Goal: Task Accomplishment & Management: Use online tool/utility

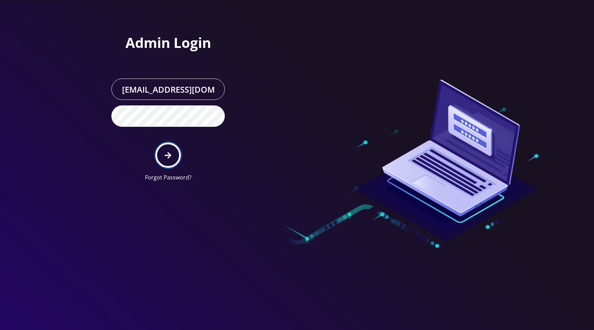
click at [169, 156] on icon "submit" at bounding box center [168, 155] width 7 height 7
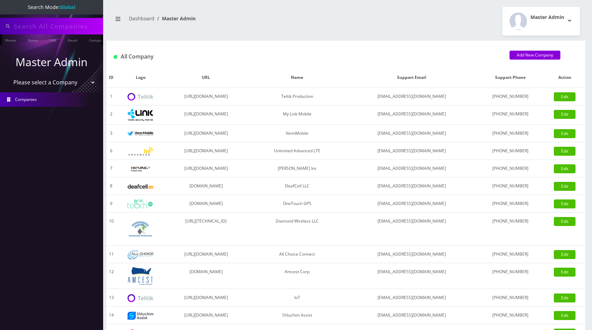
type input "[PERSON_NAME]"
click at [40, 82] on select "Please select a Company Teltik Production My Link Mobile VennMobile Unlimited A…" at bounding box center [52, 82] width 88 height 13
select select "13"
click at [8, 76] on select "Please select a Company Teltik Production My Link Mobile VennMobile Unlimited A…" at bounding box center [52, 82] width 88 height 13
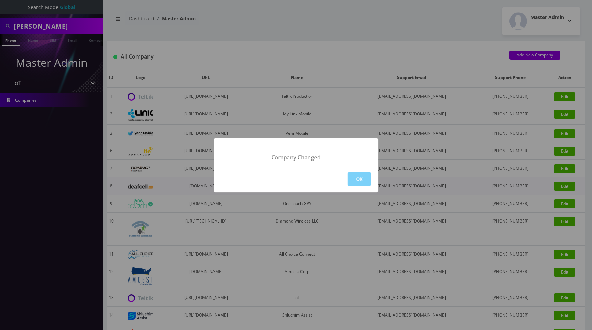
click at [366, 177] on button "OK" at bounding box center [359, 179] width 23 height 14
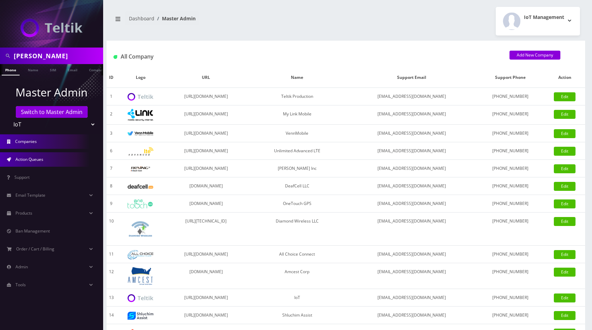
click at [39, 159] on span "Action Queues" at bounding box center [29, 159] width 28 height 6
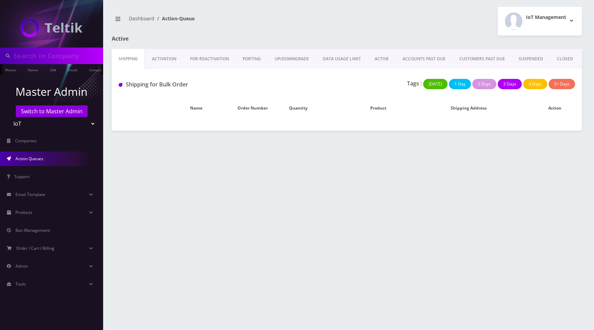
type input "[PERSON_NAME]"
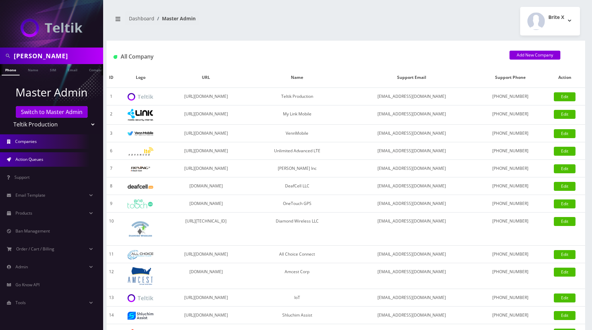
click at [33, 160] on span "Action Queues" at bounding box center [29, 159] width 28 height 6
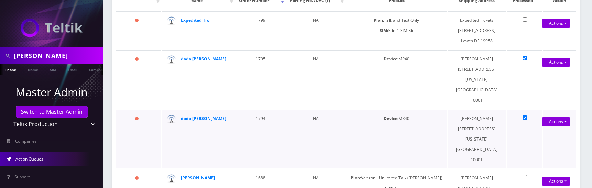
scroll to position [131, 0]
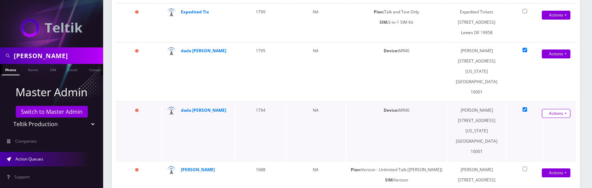
click at [552, 20] on link "Actions" at bounding box center [556, 15] width 29 height 9
click at [535, 132] on link "Close" at bounding box center [550, 137] width 55 height 10
type input "08/28/2025"
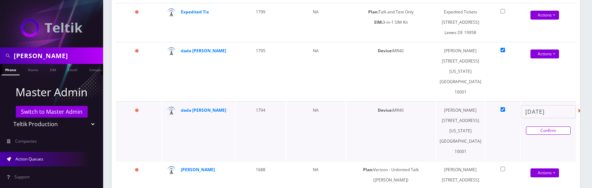
click at [552, 135] on link "Confirm" at bounding box center [548, 131] width 45 height 8
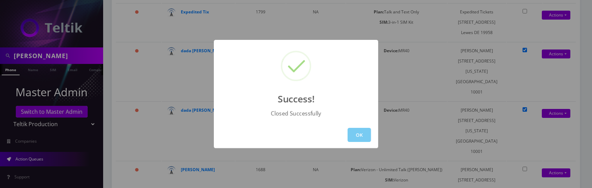
click at [361, 135] on button "OK" at bounding box center [359, 135] width 23 height 14
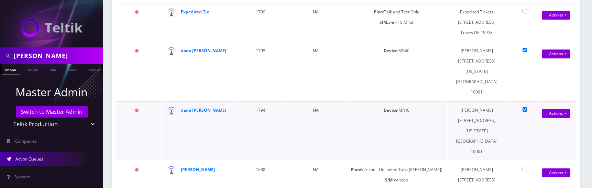
scroll to position [108, 0]
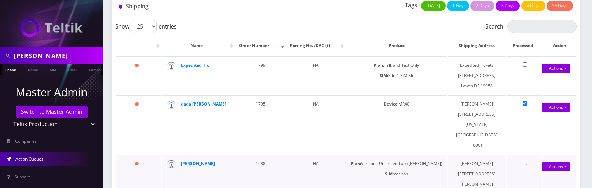
scroll to position [76, 0]
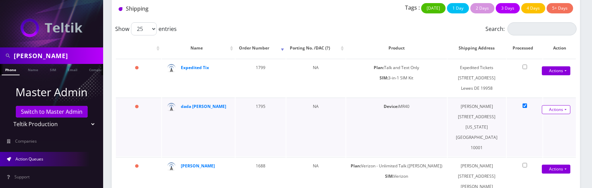
click at [557, 110] on link "Actions" at bounding box center [556, 109] width 29 height 9
click at [542, 134] on link "Close" at bounding box center [550, 133] width 55 height 10
type input "08/28/2025"
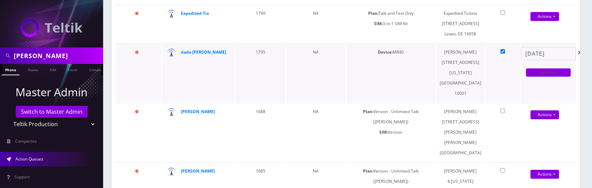
scroll to position [136, 0]
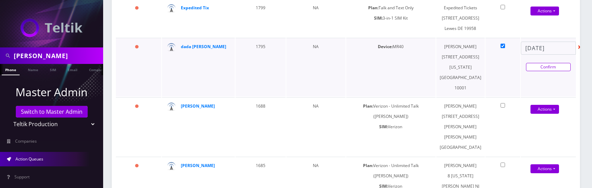
click at [555, 71] on link "Confirm" at bounding box center [548, 67] width 45 height 8
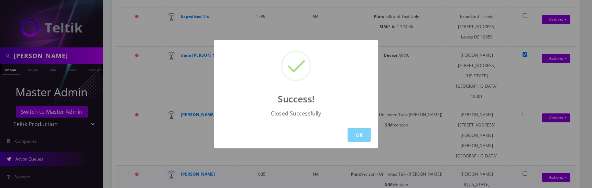
click at [362, 134] on button "OK" at bounding box center [359, 135] width 23 height 14
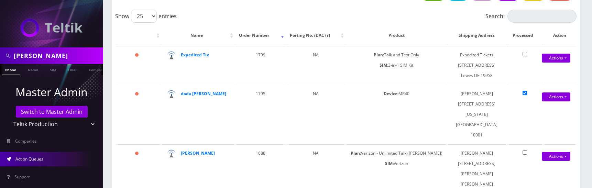
scroll to position [82, 0]
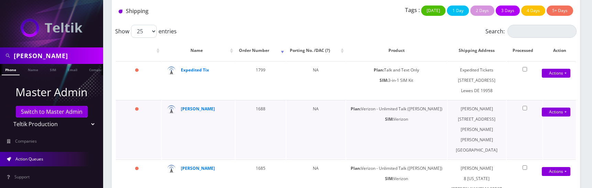
scroll to position [88, 0]
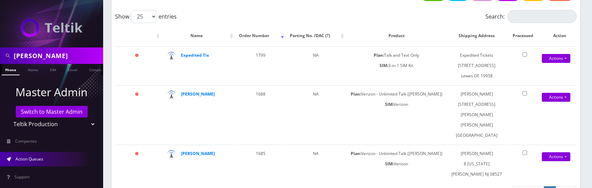
click at [425, 18] on div "Show 25 50 100 250 500 1000 entries" at bounding box center [288, 16] width 346 height 13
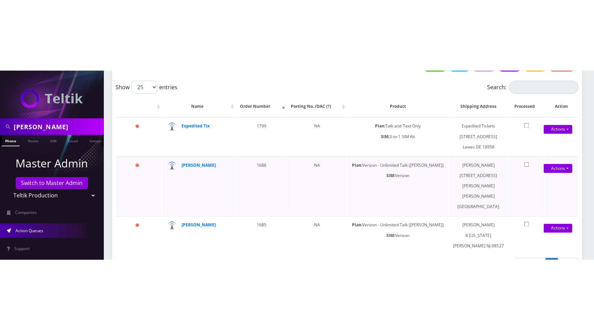
scroll to position [0, 0]
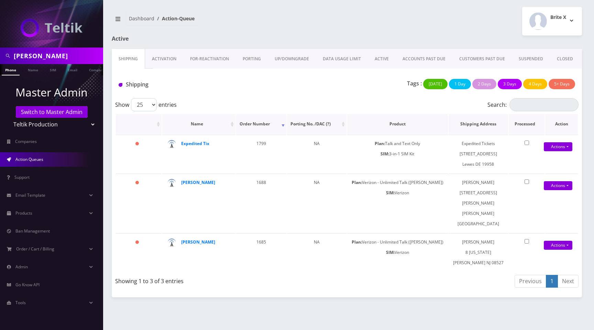
click at [159, 125] on th ": activate to sort column ascending" at bounding box center [139, 124] width 46 height 20
click at [232, 124] on th "Name" at bounding box center [198, 124] width 73 height 20
click at [168, 60] on link "Activation" at bounding box center [164, 59] width 38 height 20
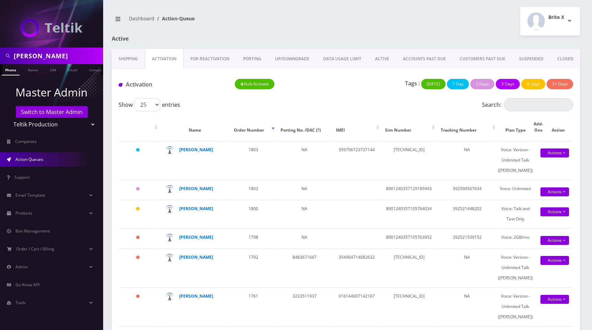
click at [206, 59] on link "FOR-REActivation" at bounding box center [210, 59] width 53 height 20
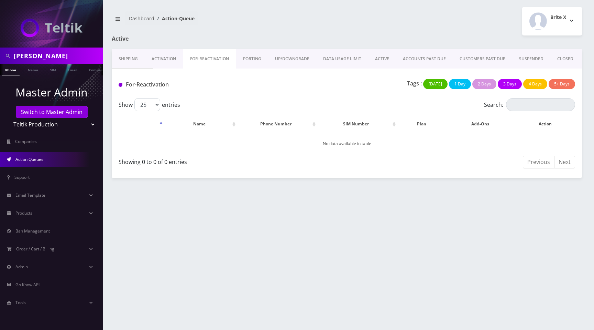
click at [36, 121] on select "Teltik Production My Link Mobile VennMobile Unlimited Advanced LTE Rexing Inc D…" at bounding box center [52, 124] width 88 height 13
select select "22"
click at [8, 118] on select "Teltik Production My Link Mobile VennMobile Unlimited Advanced LTE Rexing Inc D…" at bounding box center [52, 124] width 88 height 13
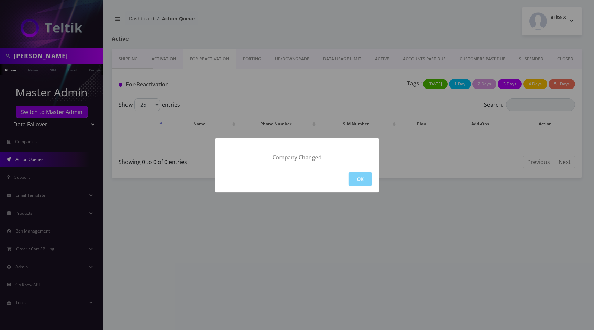
click at [360, 179] on button "OK" at bounding box center [360, 179] width 23 height 14
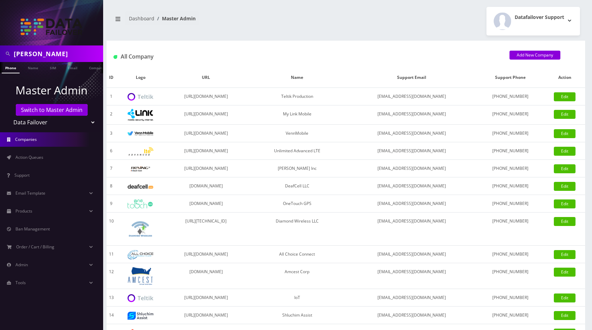
click at [40, 149] on li "Action Queues" at bounding box center [51, 157] width 103 height 18
click at [42, 154] on link "Action Queues" at bounding box center [51, 157] width 103 height 14
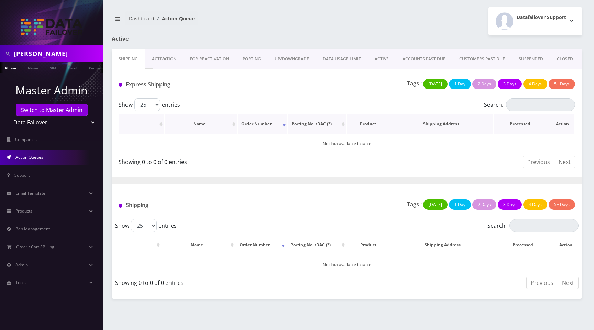
click at [159, 124] on th ": activate to sort column ascending" at bounding box center [141, 124] width 45 height 20
click at [159, 124] on th ": activate to sort column descending" at bounding box center [141, 124] width 45 height 20
click at [168, 56] on link "Activation" at bounding box center [164, 59] width 38 height 20
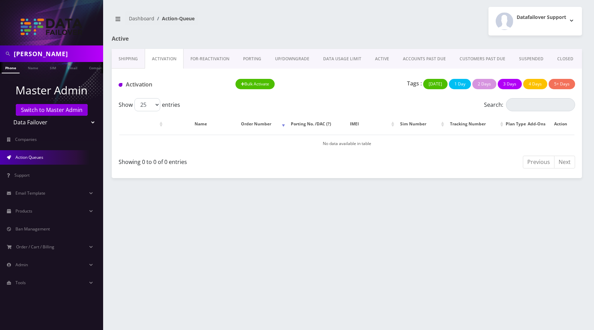
click at [213, 60] on link "FOR-REActivation" at bounding box center [210, 59] width 53 height 20
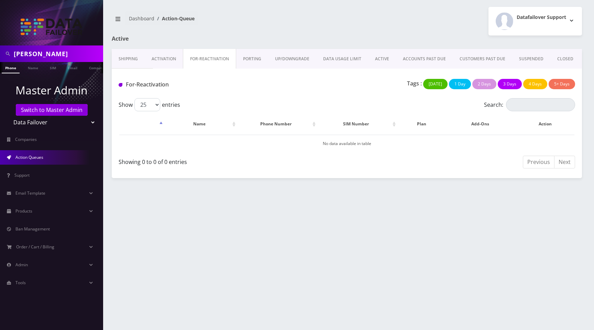
click at [249, 60] on link "PORTING" at bounding box center [252, 59] width 32 height 20
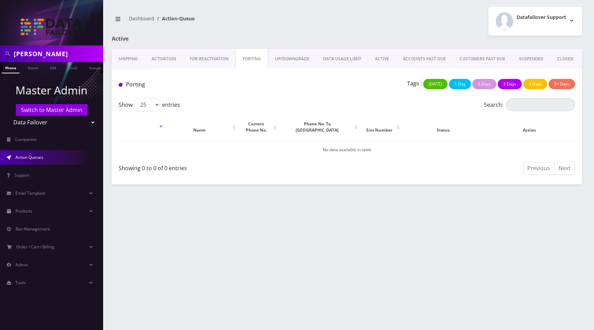
click at [299, 61] on link "UP/DOWNGRADE" at bounding box center [292, 59] width 48 height 20
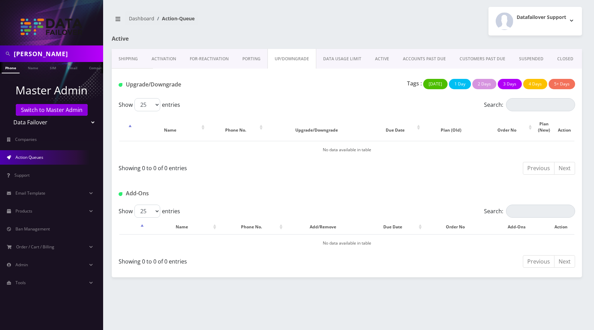
drag, startPoint x: 335, startPoint y: 60, endPoint x: 402, endPoint y: 60, distance: 67.4
click at [335, 60] on link "DATA USAGE LIMIT" at bounding box center [342, 59] width 52 height 20
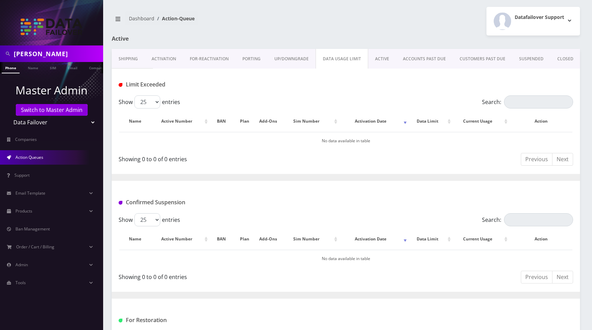
click at [385, 59] on link "ACTIVE" at bounding box center [382, 59] width 28 height 20
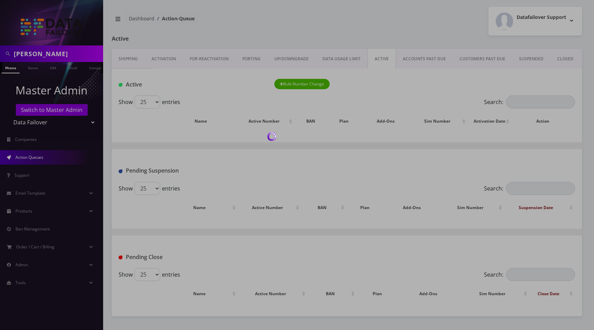
click at [424, 60] on div at bounding box center [297, 165] width 594 height 330
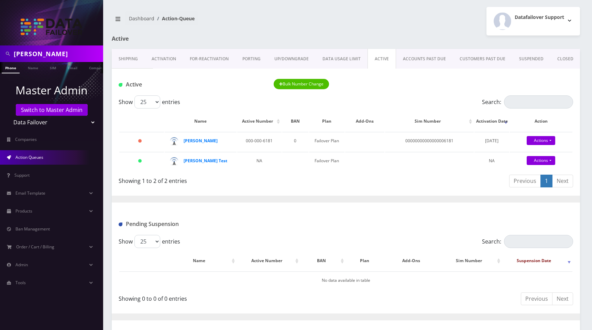
drag, startPoint x: 492, startPoint y: 57, endPoint x: 538, endPoint y: 58, distance: 46.4
click at [492, 57] on link "CUSTOMERS PAST DUE" at bounding box center [483, 59] width 60 height 20
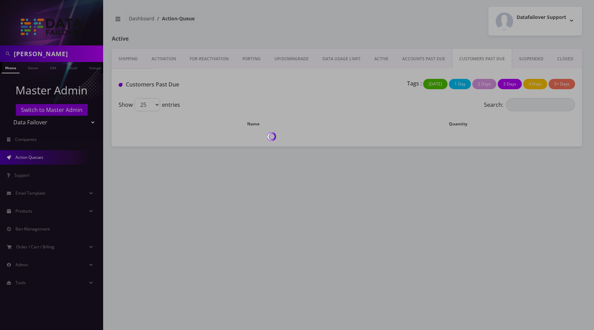
click at [538, 58] on div at bounding box center [297, 165] width 594 height 330
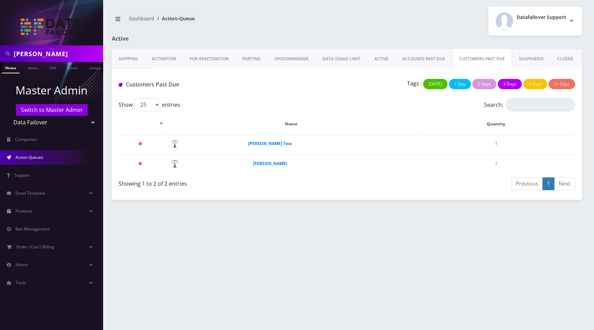
click at [566, 57] on link "CLOSED" at bounding box center [566, 59] width 30 height 20
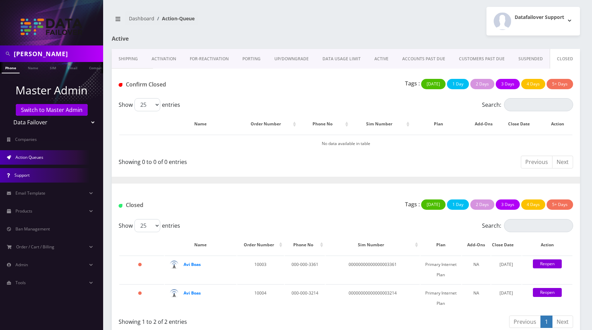
click at [30, 174] on link "Support" at bounding box center [51, 175] width 103 height 14
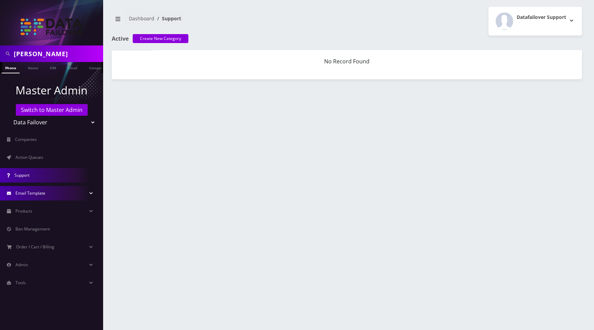
click at [26, 191] on span "Email Template" at bounding box center [30, 193] width 30 height 6
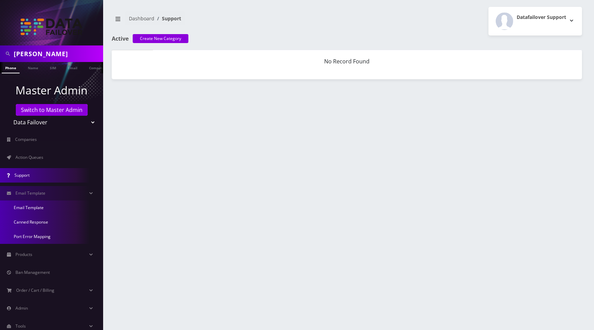
click at [34, 209] on link "Email Template" at bounding box center [51, 207] width 103 height 14
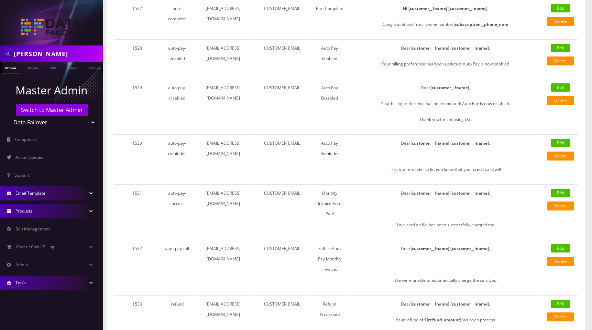
scroll to position [441, 0]
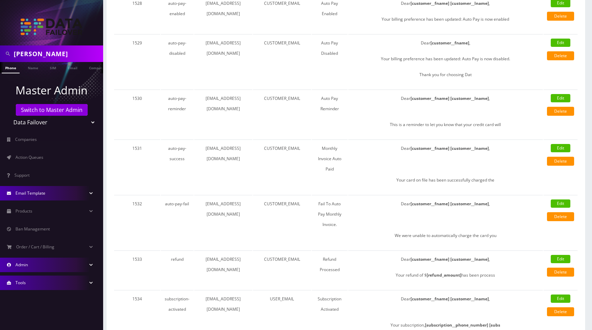
click at [32, 267] on link "Admin" at bounding box center [51, 264] width 103 height 14
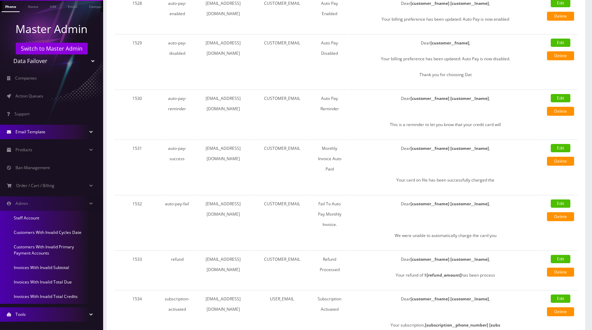
scroll to position [67, 0]
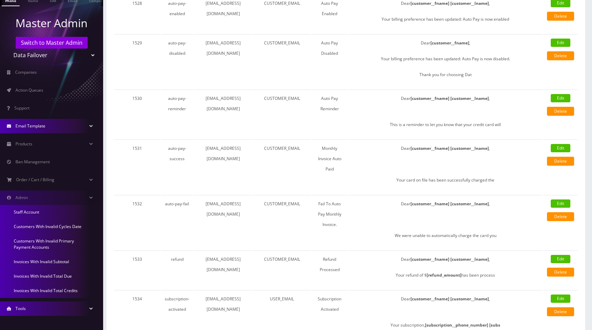
click at [31, 213] on link "Staff Account" at bounding box center [51, 212] width 103 height 14
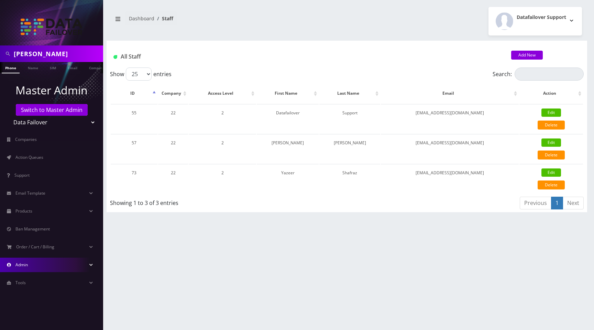
click at [32, 262] on link "Admin" at bounding box center [51, 264] width 103 height 14
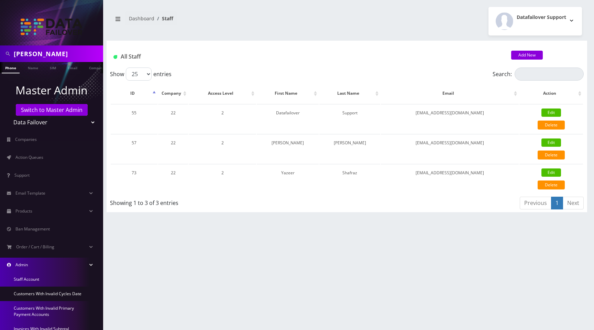
scroll to position [67, 0]
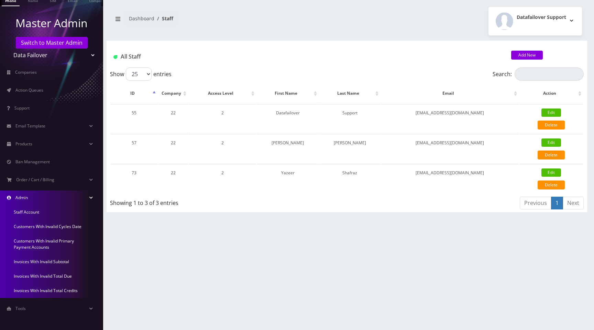
click at [49, 291] on link "Invoices With Invalid Total Credits" at bounding box center [51, 290] width 103 height 14
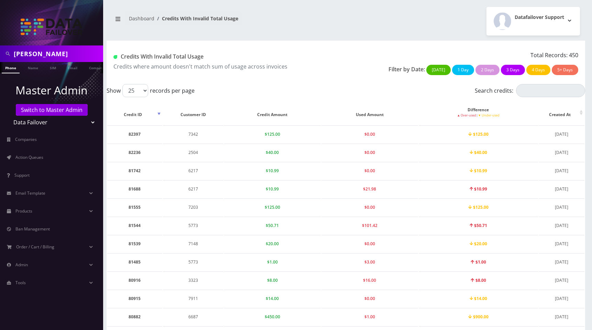
scroll to position [274, 0]
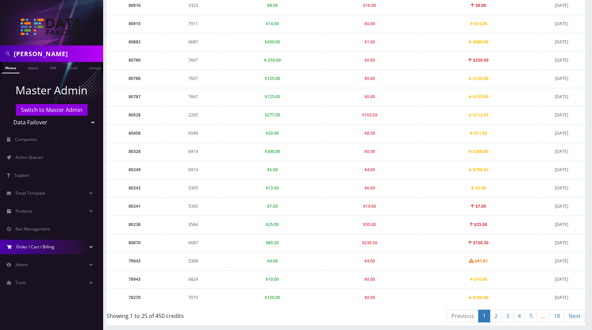
click at [40, 245] on span "Order / Cart / Billing" at bounding box center [35, 247] width 38 height 6
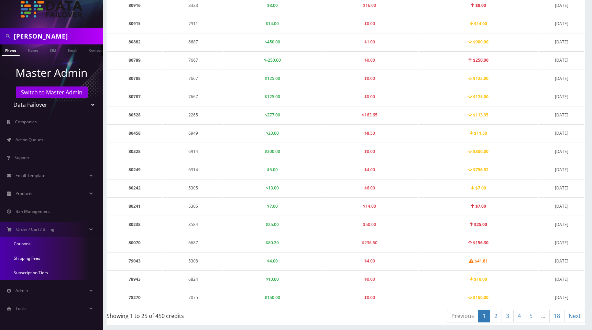
scroll to position [17, 0]
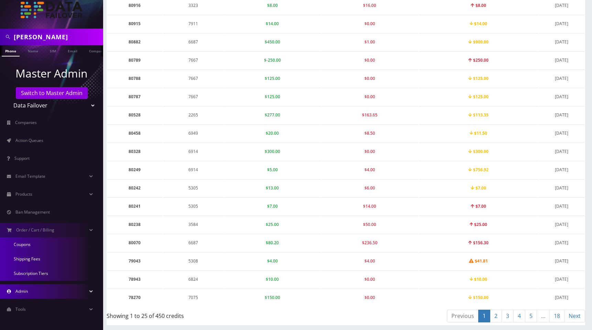
click at [27, 289] on span "Admin" at bounding box center [21, 291] width 12 height 6
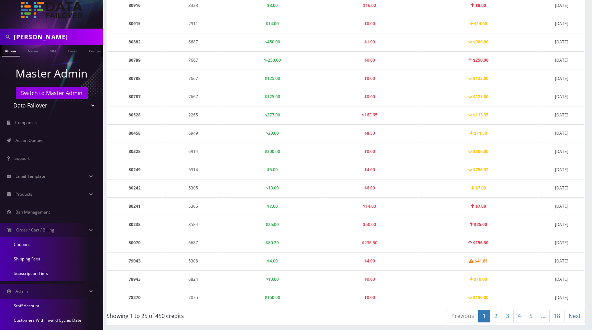
scroll to position [110, 0]
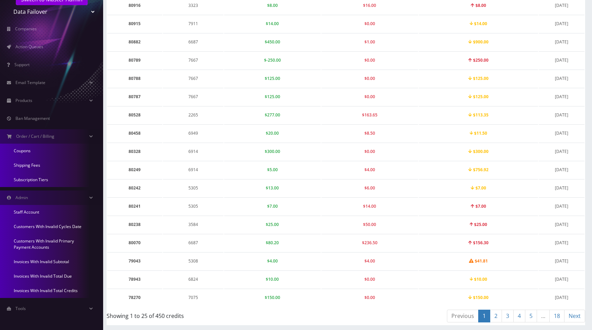
click at [33, 275] on link "Invoices With Invalid Total Due" at bounding box center [51, 276] width 103 height 14
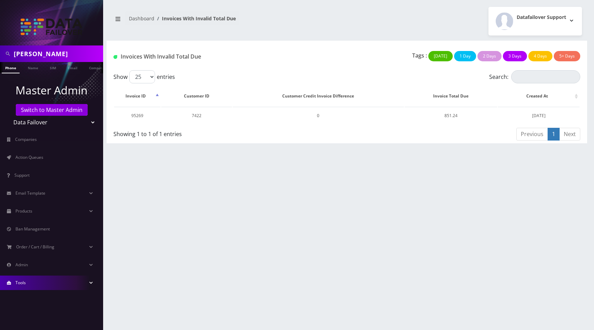
click at [43, 280] on link "Tools" at bounding box center [51, 282] width 103 height 14
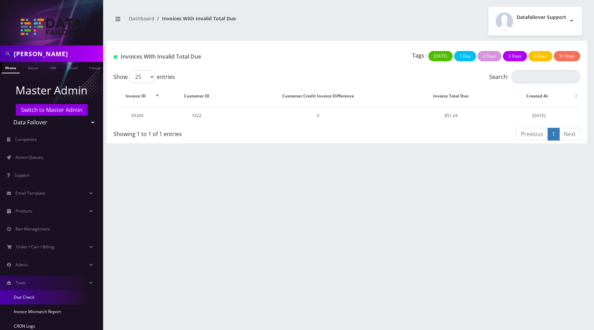
scroll to position [18, 0]
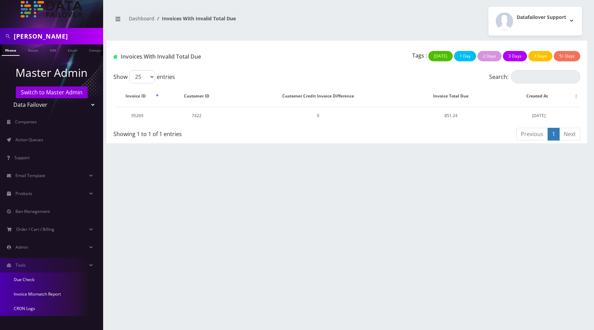
click at [48, 295] on link "Invoice Mismatch Report" at bounding box center [51, 294] width 103 height 14
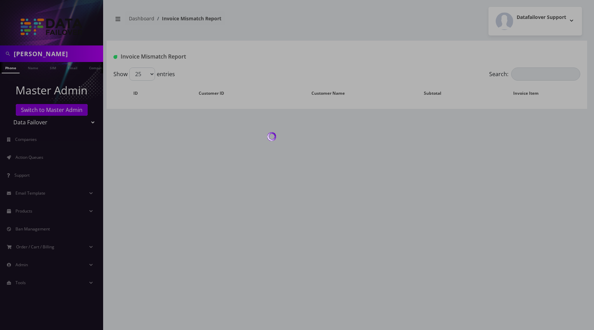
click at [374, 28] on div at bounding box center [297, 165] width 594 height 330
click at [359, 18] on div at bounding box center [297, 165] width 594 height 330
